Goal: Task Accomplishment & Management: Manage account settings

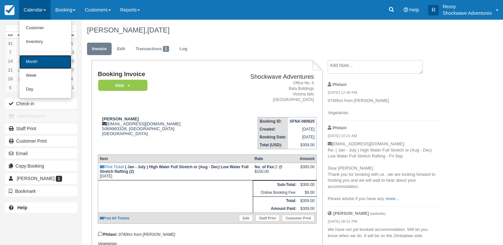
click at [42, 61] on link "Month" at bounding box center [45, 62] width 52 height 14
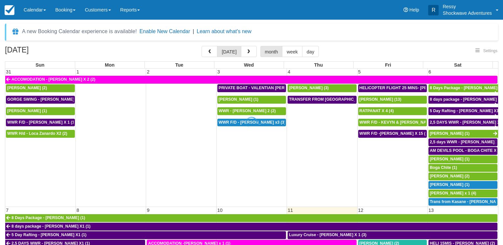
select select
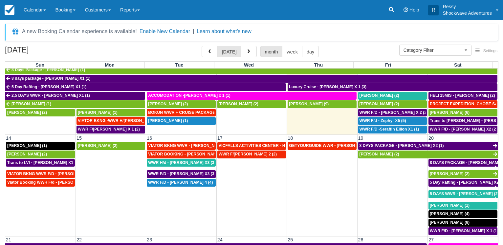
scroll to position [158, 0]
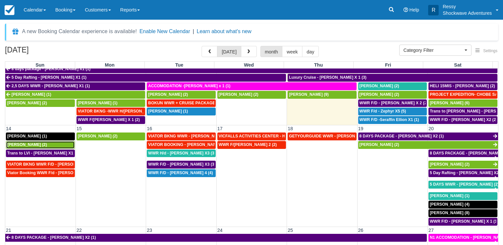
click at [55, 142] on div "Shun Takahashi (2)" at bounding box center [40, 144] width 66 height 5
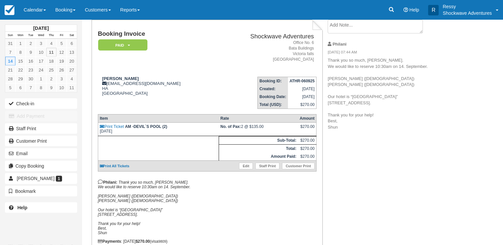
scroll to position [67, 0]
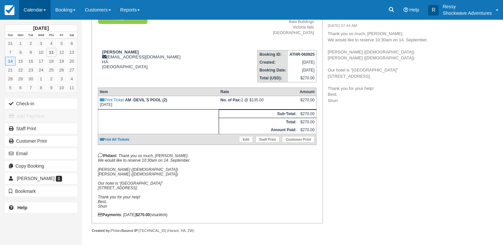
click at [27, 9] on link "Calendar" at bounding box center [35, 10] width 32 height 20
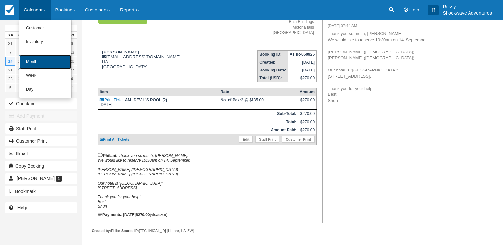
click at [33, 61] on link "Month" at bounding box center [45, 62] width 52 height 14
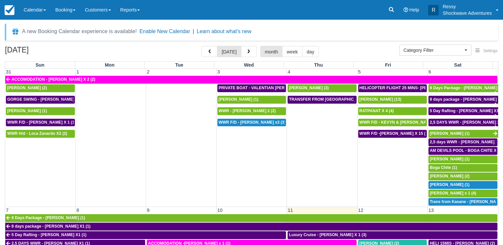
select select
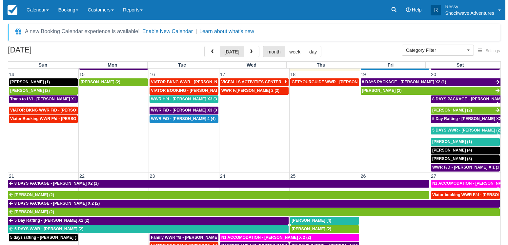
scroll to position [154, 0]
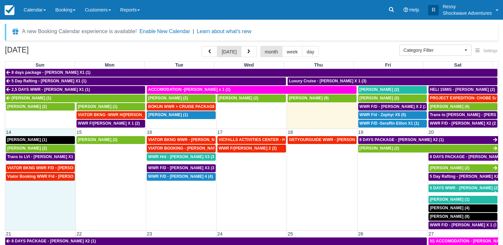
click at [50, 209] on td "Viator Booking WWR F/d - Anil Agarwal X 1 (1)" at bounding box center [40, 201] width 70 height 57
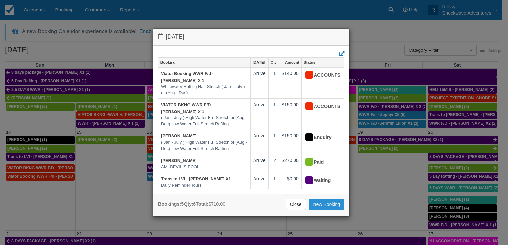
click at [322, 205] on link "New Booking" at bounding box center [327, 204] width 36 height 11
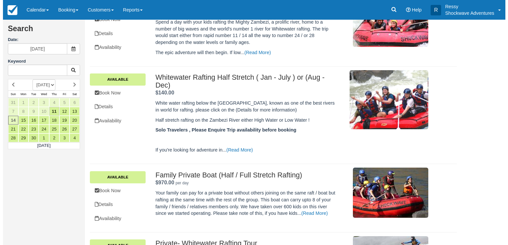
scroll to position [134, 0]
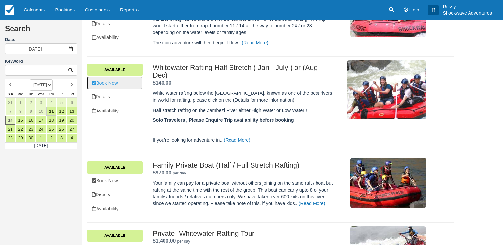
click at [123, 86] on link "Book Now" at bounding box center [115, 82] width 56 height 13
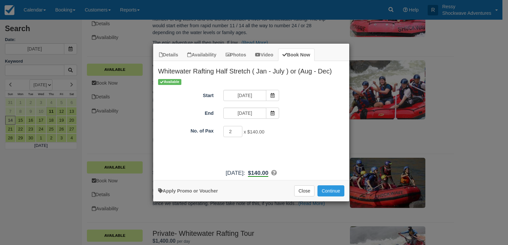
click at [236, 129] on input "2" at bounding box center [233, 131] width 19 height 11
type input "1"
click at [236, 132] on input "1" at bounding box center [233, 131] width 19 height 11
click at [338, 190] on button "Continue" at bounding box center [331, 190] width 27 height 11
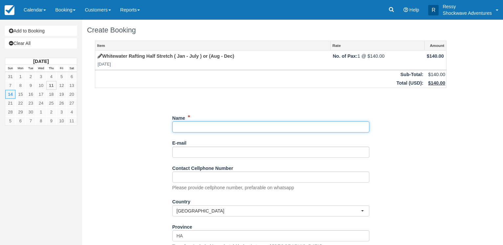
click at [223, 127] on input "Name" at bounding box center [270, 126] width 197 height 11
type input "w"
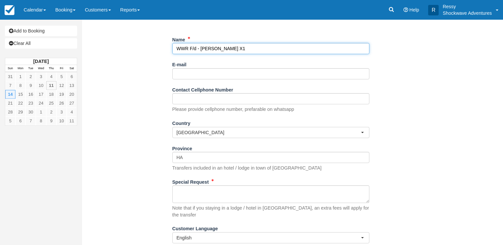
scroll to position [93, 0]
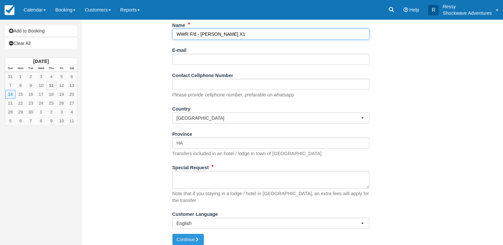
type input "WWR F/d - Mrs Yu X1"
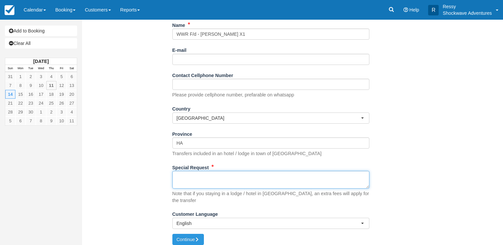
click at [185, 178] on textarea "Special Request" at bounding box center [270, 180] width 197 height 18
type textarea "j"
type textarea "Jacaranda"
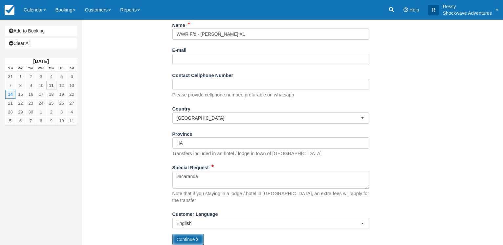
click at [188, 235] on button "Continue" at bounding box center [188, 239] width 32 height 11
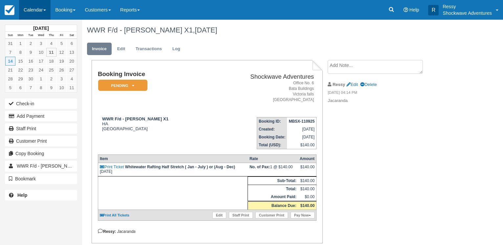
click at [35, 10] on link "Calendar" at bounding box center [35, 10] width 32 height 20
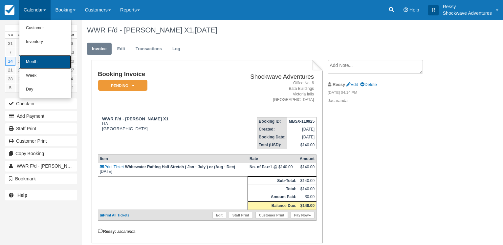
click at [41, 65] on link "Month" at bounding box center [45, 62] width 52 height 14
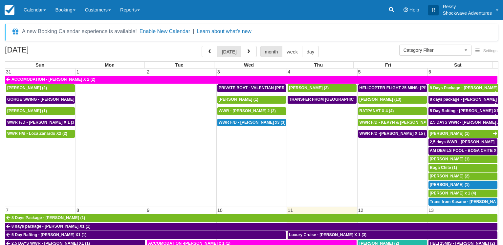
select select
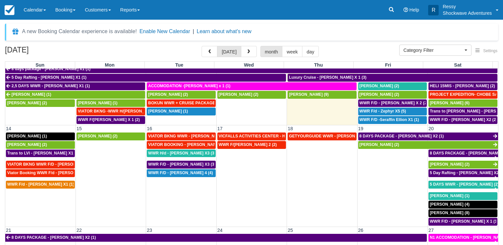
scroll to position [221, 0]
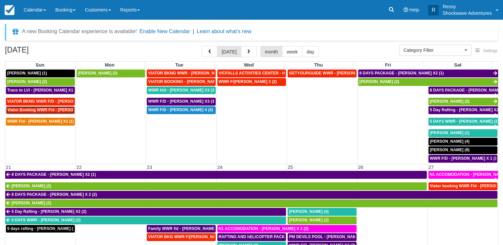
click at [52, 108] on span "Viator Booking WWR F/d - [PERSON_NAME] X 1 (1)" at bounding box center [55, 110] width 97 height 5
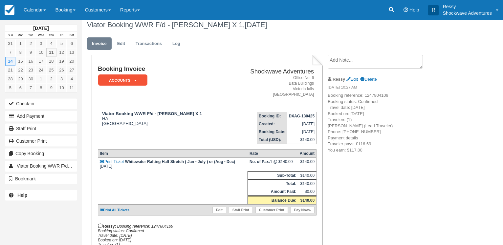
scroll to position [4, 0]
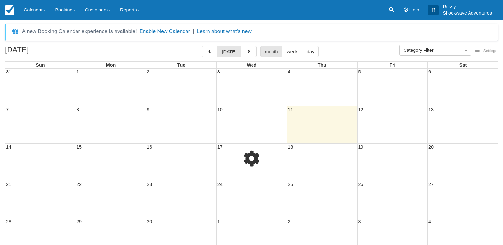
select select
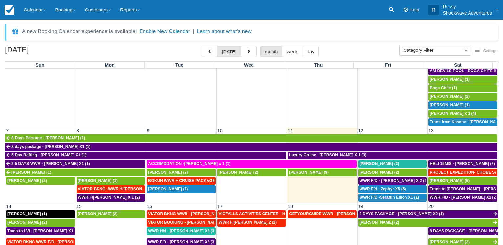
scroll to position [126, 0]
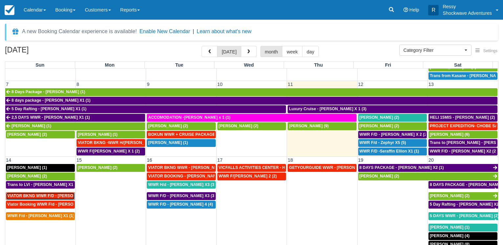
click at [45, 194] on span "VIATOR BKNG WWR F/D - [PERSON_NAME] X 1 (1)" at bounding box center [55, 196] width 97 height 5
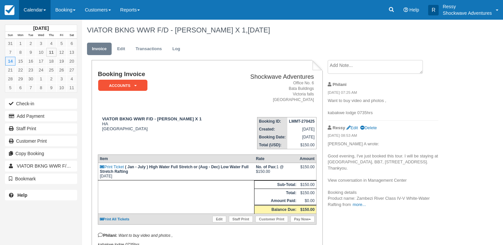
click at [31, 8] on link "Calendar" at bounding box center [35, 10] width 32 height 20
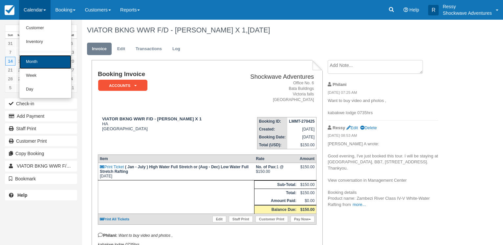
click at [35, 58] on link "Month" at bounding box center [45, 62] width 52 height 14
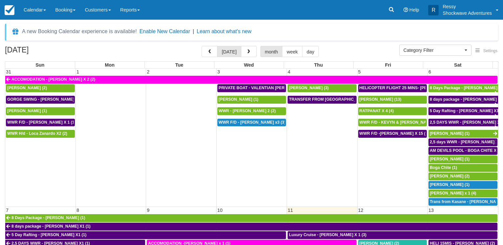
select select
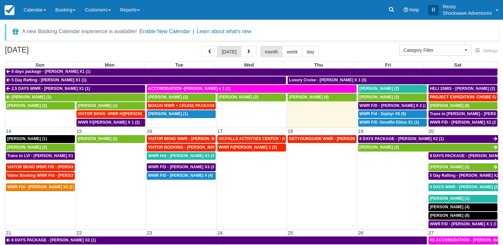
scroll to position [158, 0]
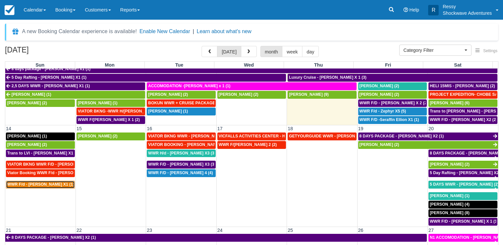
click at [50, 182] on span "WWR F/d - [PERSON_NAME] X1 (1)" at bounding box center [40, 184] width 67 height 5
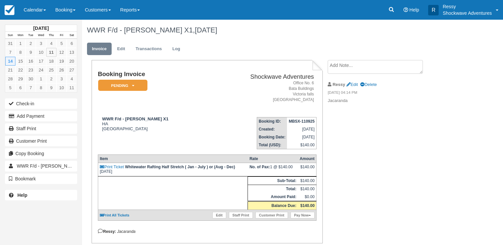
click at [355, 81] on div "Ressy Edit Delete" at bounding box center [383, 84] width 111 height 10
click at [355, 87] on div "Ressy Edit Delete" at bounding box center [383, 84] width 111 height 10
click at [357, 85] on link "Edit" at bounding box center [351, 84] width 11 height 5
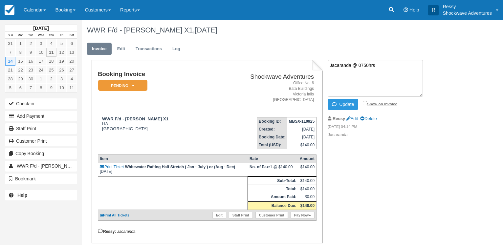
type textarea "Jacaranda @ 0750hrs"
click at [365, 103] on input "Show on invoice" at bounding box center [365, 103] width 4 height 4
checkbox input "true"
click at [351, 104] on button "Update" at bounding box center [343, 104] width 31 height 11
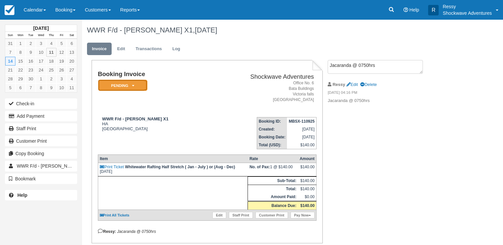
click at [134, 88] on em "Pending" at bounding box center [122, 85] width 49 height 11
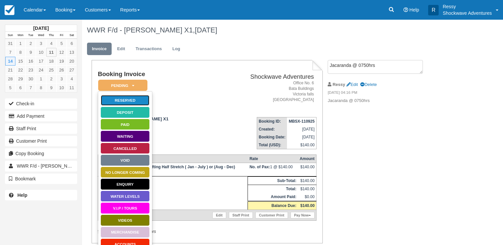
click at [135, 102] on link "Reserved" at bounding box center [124, 100] width 49 height 11
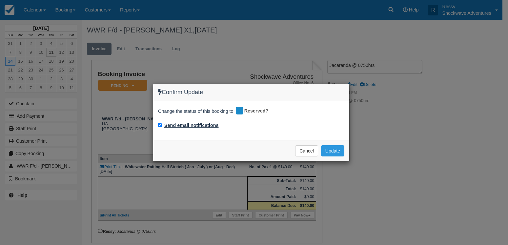
click at [180, 125] on label "Send email notifications" at bounding box center [191, 125] width 54 height 7
click at [162, 125] on input "Send email notifications" at bounding box center [160, 125] width 4 height 4
checkbox input "false"
click at [329, 150] on button "Update" at bounding box center [332, 150] width 23 height 11
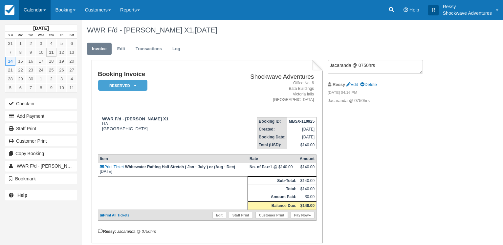
click at [36, 10] on link "Calendar" at bounding box center [35, 10] width 32 height 20
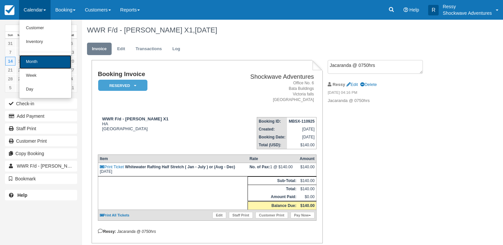
click at [42, 61] on link "Month" at bounding box center [45, 62] width 52 height 14
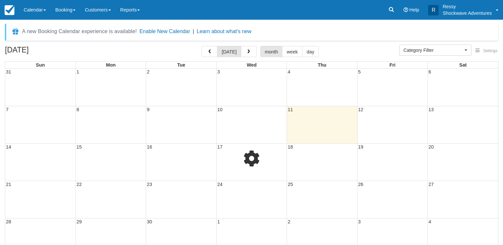
select select
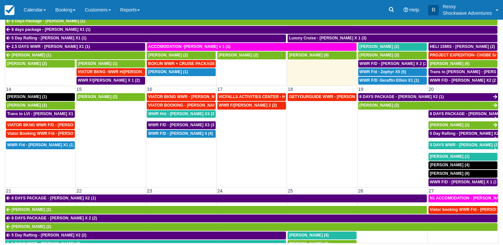
scroll to position [158, 0]
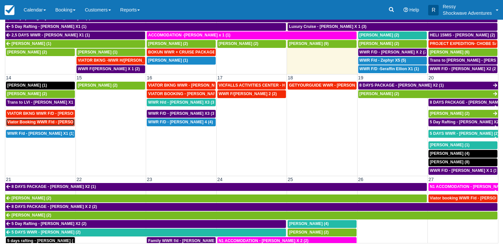
click at [62, 120] on span "Viator Booking WWR F/d - [PERSON_NAME] X 1 (1)" at bounding box center [55, 122] width 97 height 5
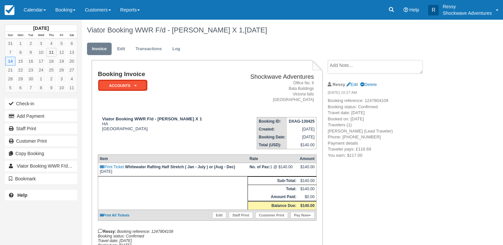
click at [139, 88] on em "ACCOUNTS" at bounding box center [122, 85] width 49 height 11
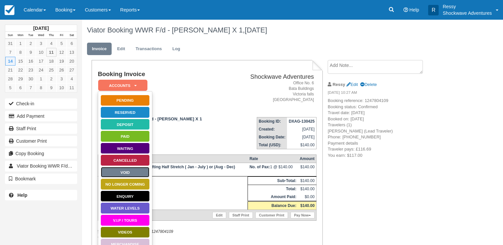
click at [123, 172] on link "Void" at bounding box center [124, 172] width 49 height 11
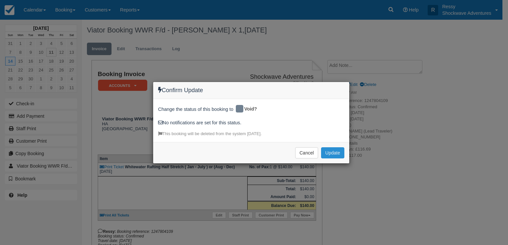
click at [331, 153] on button "Update" at bounding box center [332, 152] width 23 height 11
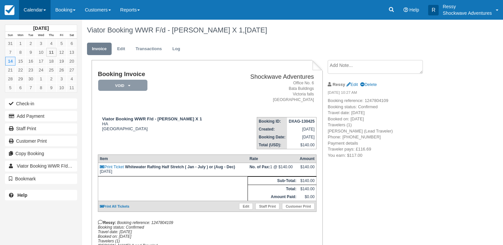
click at [34, 11] on link "Calendar" at bounding box center [35, 10] width 32 height 20
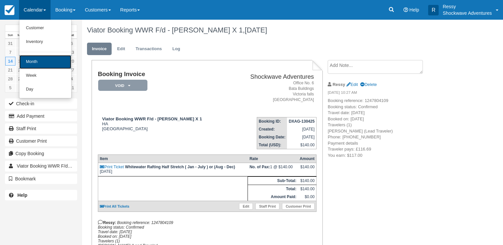
click at [40, 63] on link "Month" at bounding box center [45, 62] width 52 height 14
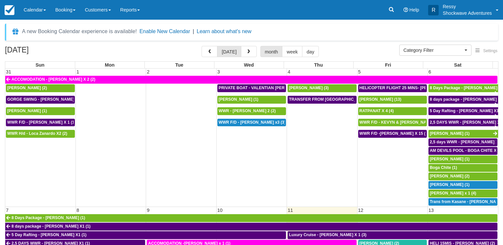
select select
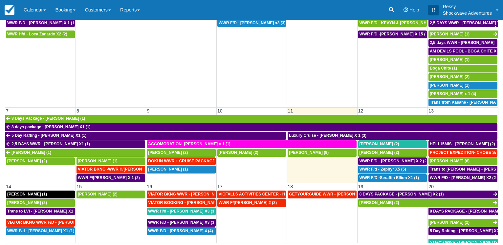
scroll to position [63, 0]
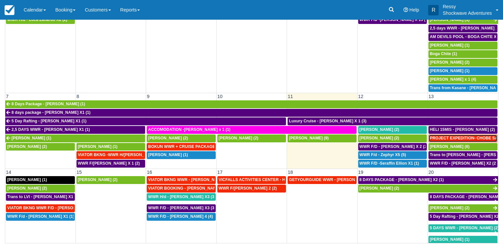
click at [458, 136] on span "PROJECT EXPEDITION- CHOBE SAFARI - [GEOGRAPHIC_DATA][PERSON_NAME] 2 (2)" at bounding box center [513, 138] width 167 height 5
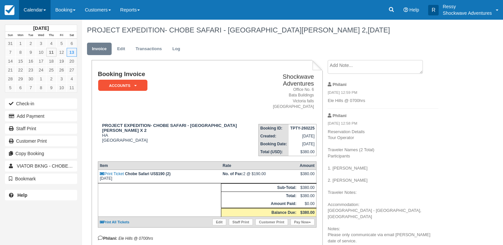
click at [32, 9] on link "Calendar" at bounding box center [35, 10] width 32 height 20
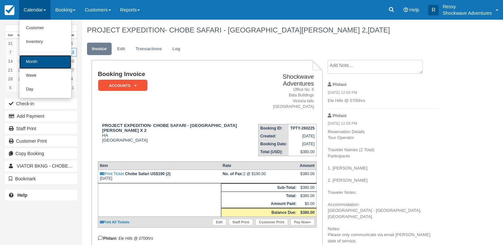
click at [33, 66] on link "Month" at bounding box center [45, 62] width 52 height 14
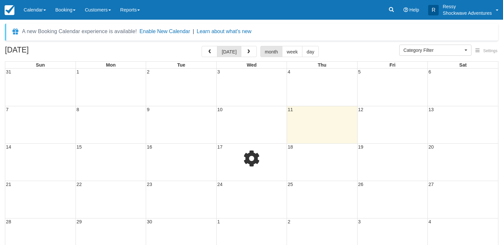
select select
